Goal: Navigation & Orientation: Find specific page/section

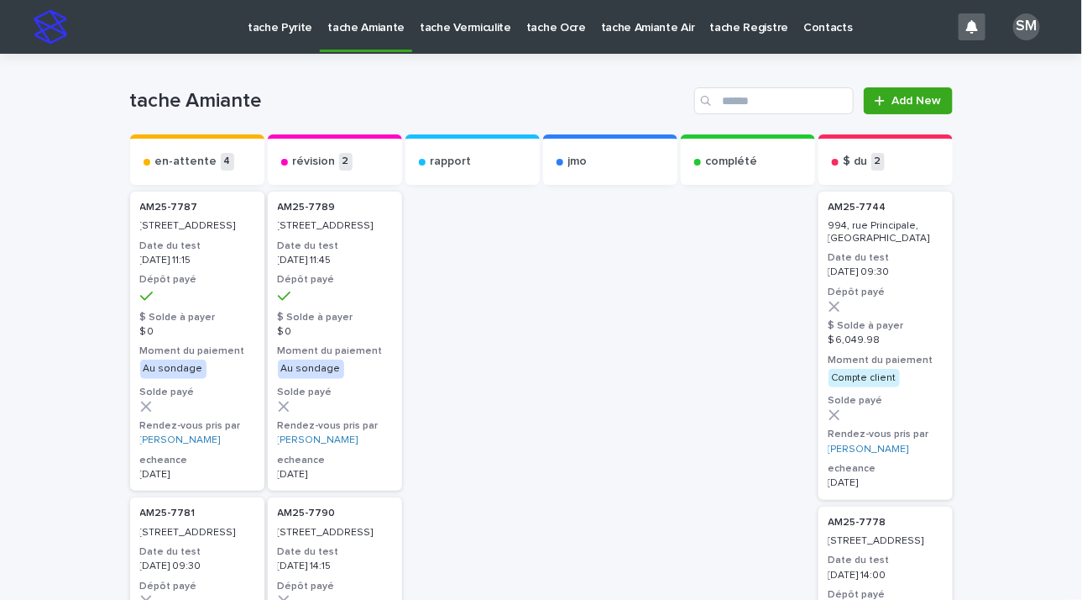
click at [422, 24] on p "tache Vermiculite" at bounding box center [466, 17] width 92 height 35
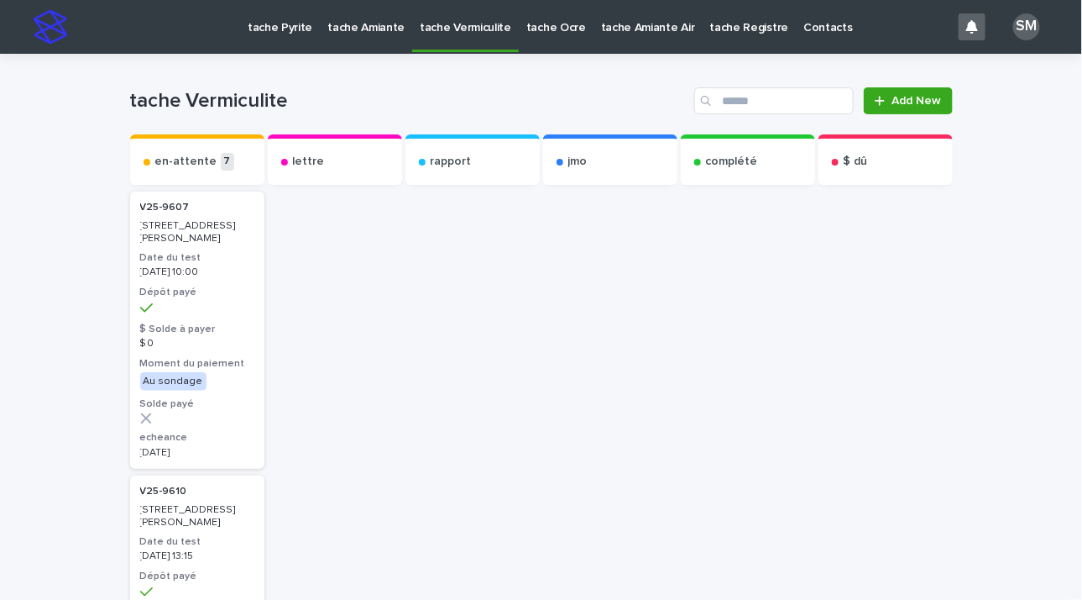
click at [301, 26] on p "tache Pyrite" at bounding box center [280, 17] width 65 height 35
